Goal: Use online tool/utility: Utilize a website feature to perform a specific function

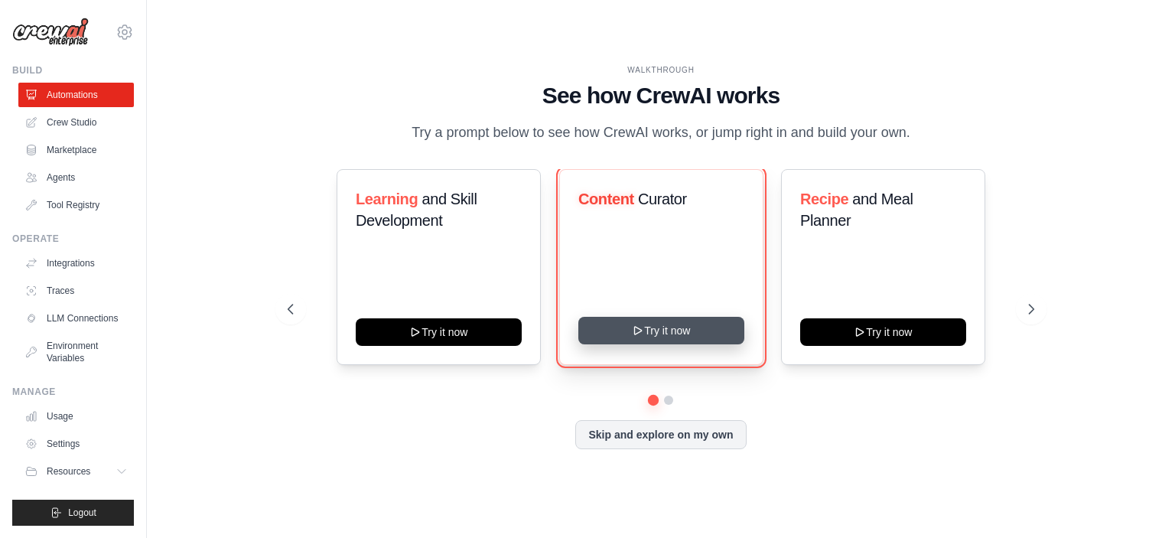
click at [659, 333] on button "Try it now" at bounding box center [661, 331] width 166 height 28
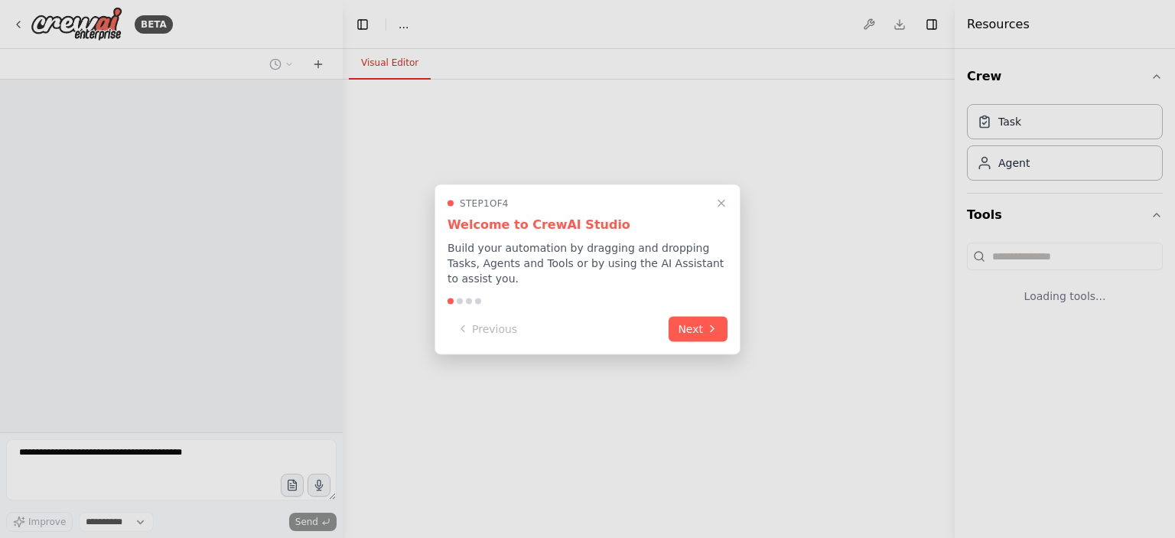
select select "****"
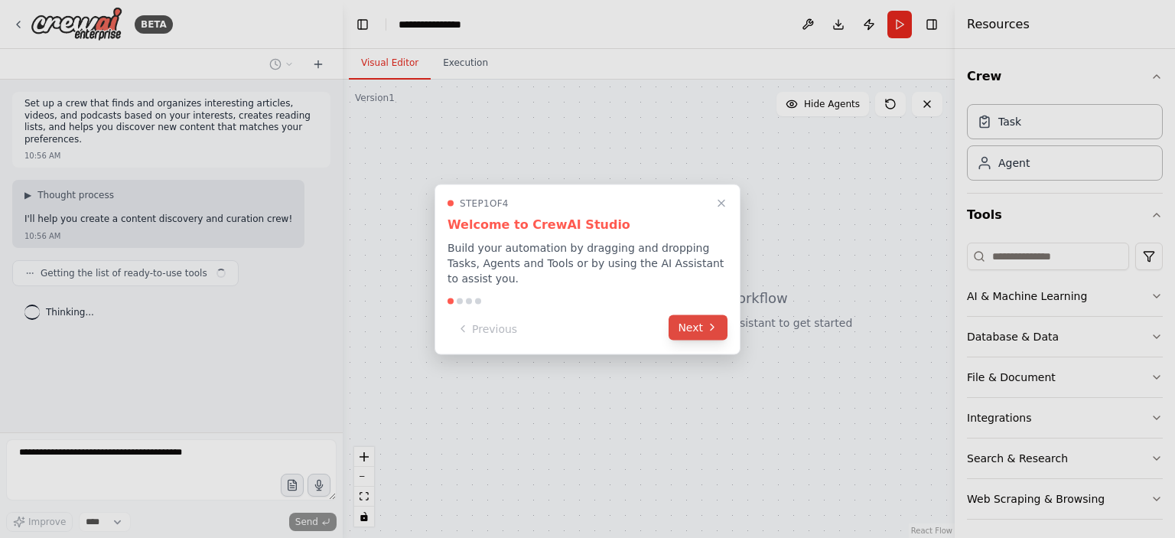
click at [707, 321] on icon at bounding box center [712, 327] width 12 height 12
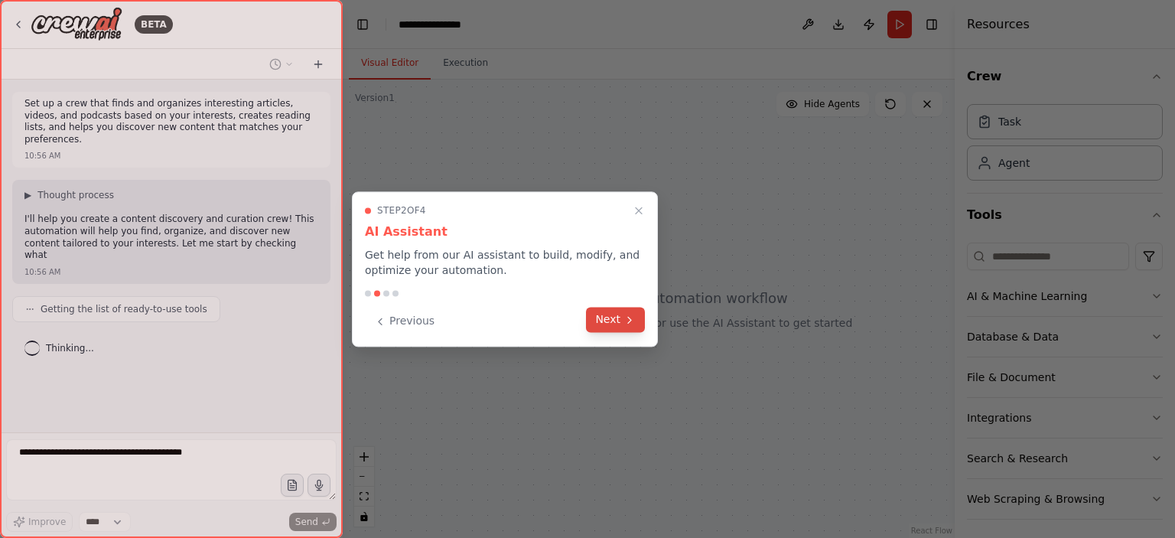
click at [639, 321] on button "Next" at bounding box center [615, 319] width 59 height 25
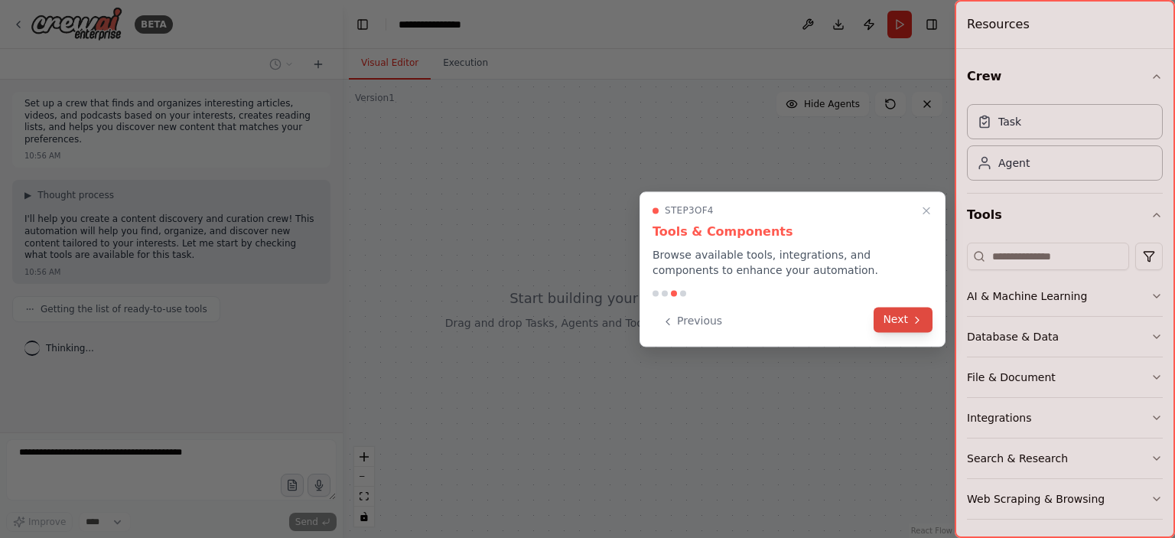
click at [907, 324] on button "Next" at bounding box center [903, 319] width 59 height 25
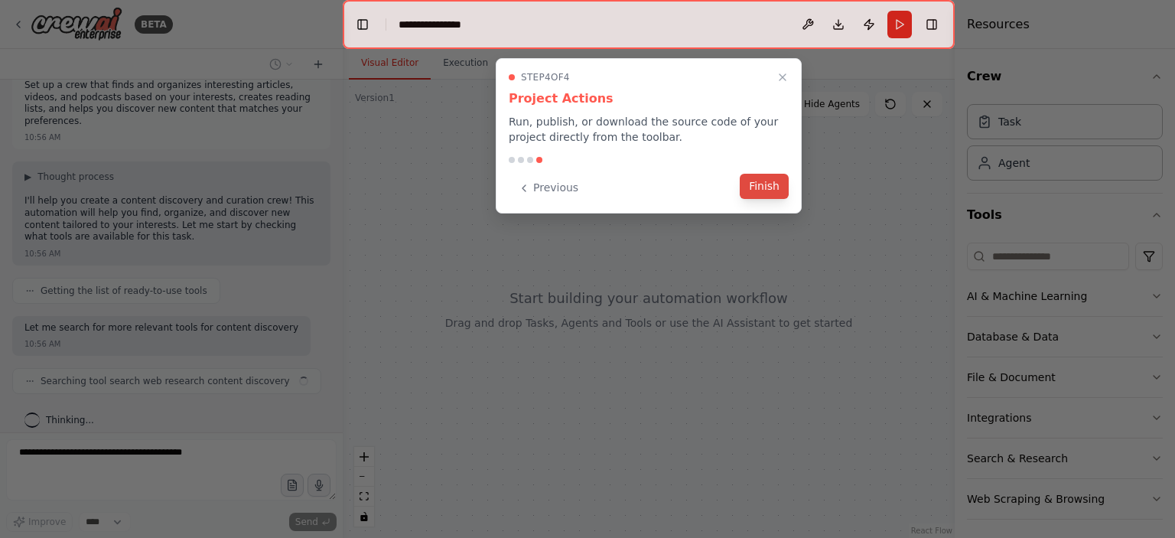
scroll to position [30, 0]
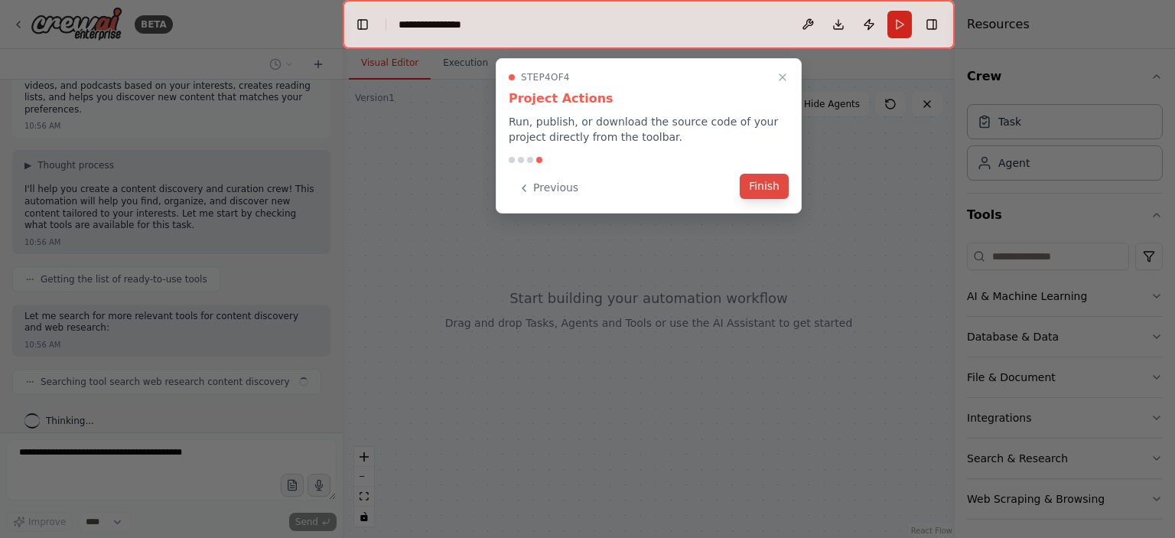
click at [763, 188] on button "Finish" at bounding box center [764, 186] width 49 height 25
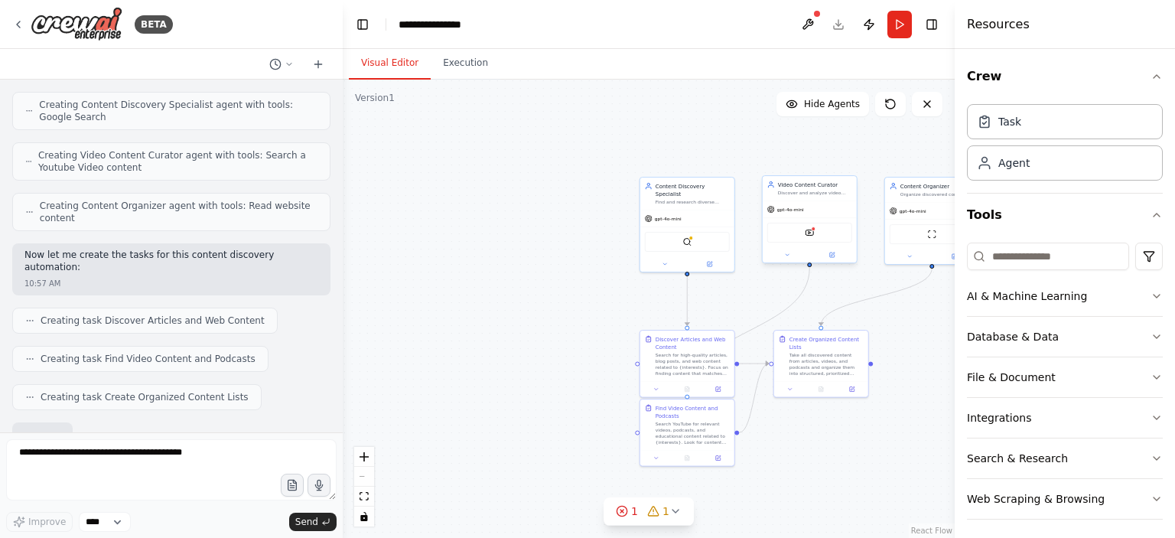
scroll to position [770, 0]
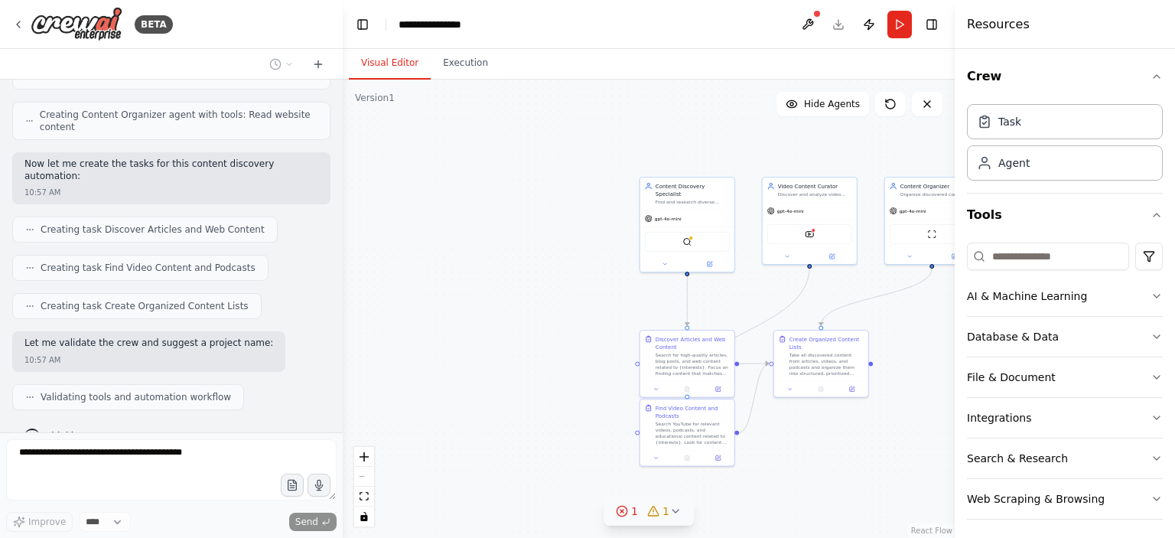
click at [627, 512] on circle at bounding box center [622, 511] width 10 height 10
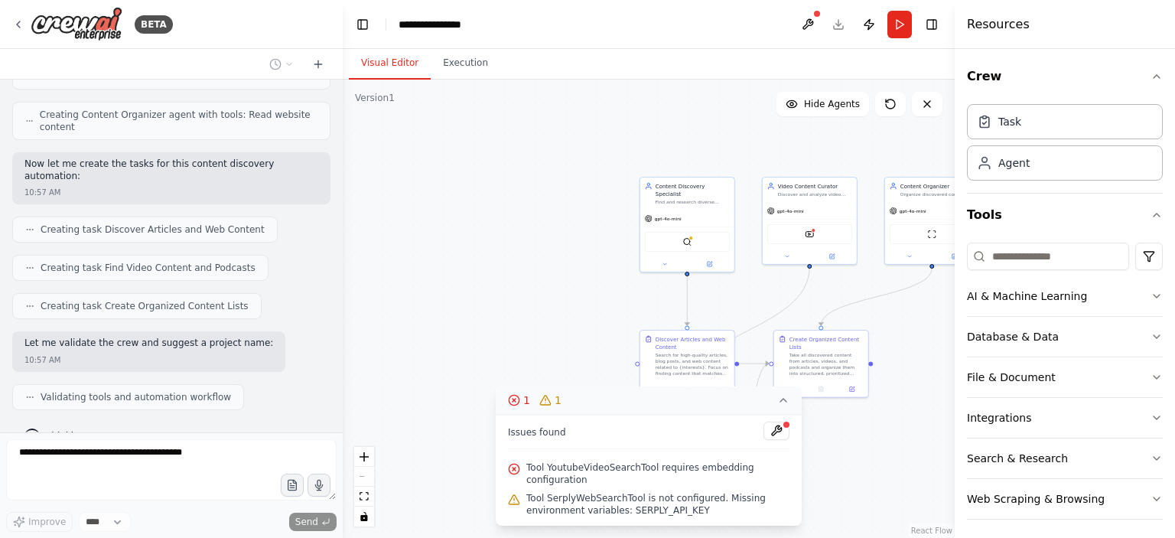
scroll to position [808, 0]
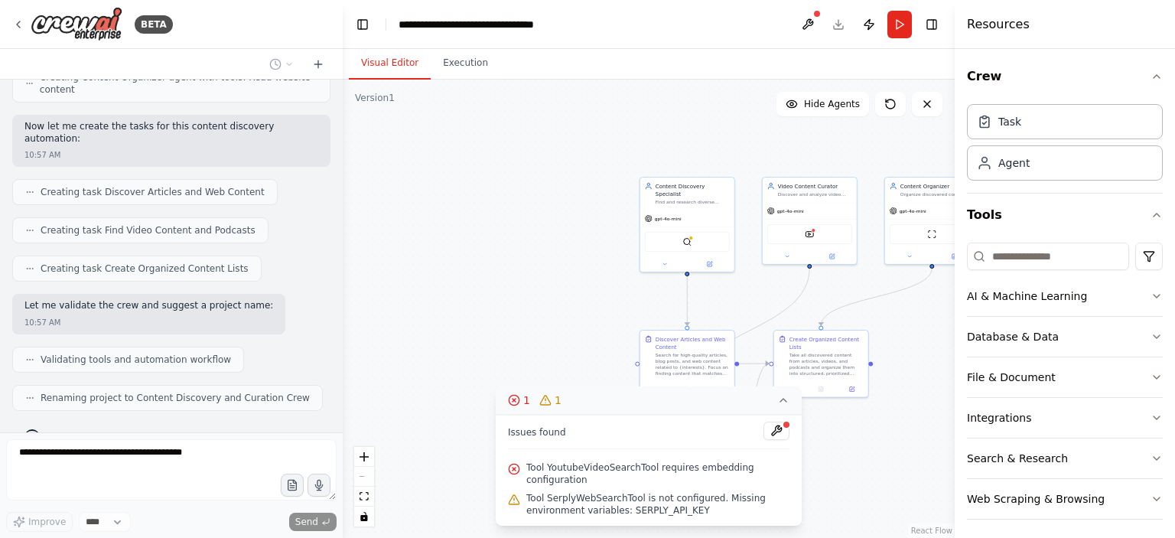
click at [786, 406] on icon at bounding box center [783, 400] width 12 height 12
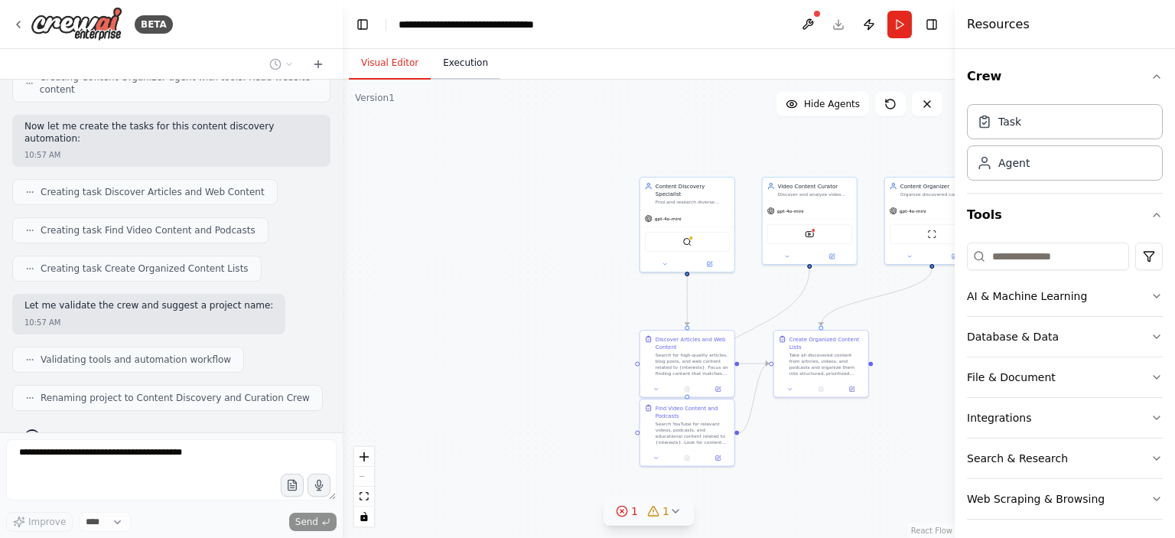
click at [447, 65] on button "Execution" at bounding box center [466, 63] width 70 height 32
click at [385, 66] on button "Visual Editor" at bounding box center [390, 63] width 82 height 32
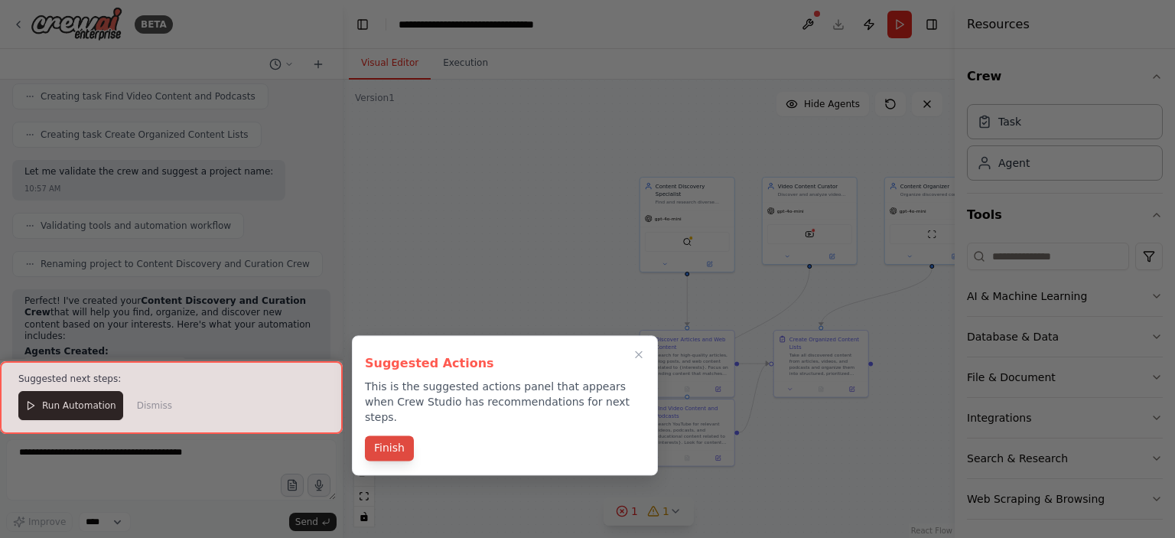
click at [397, 435] on button "Finish" at bounding box center [389, 447] width 49 height 25
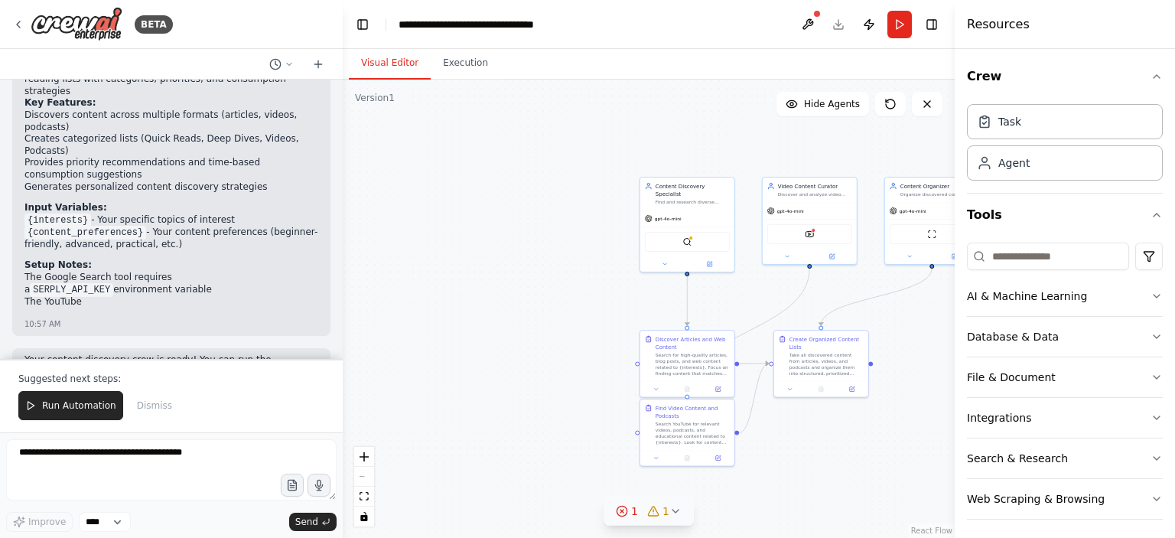
scroll to position [1371, 0]
